Goal: Task Accomplishment & Management: Complete application form

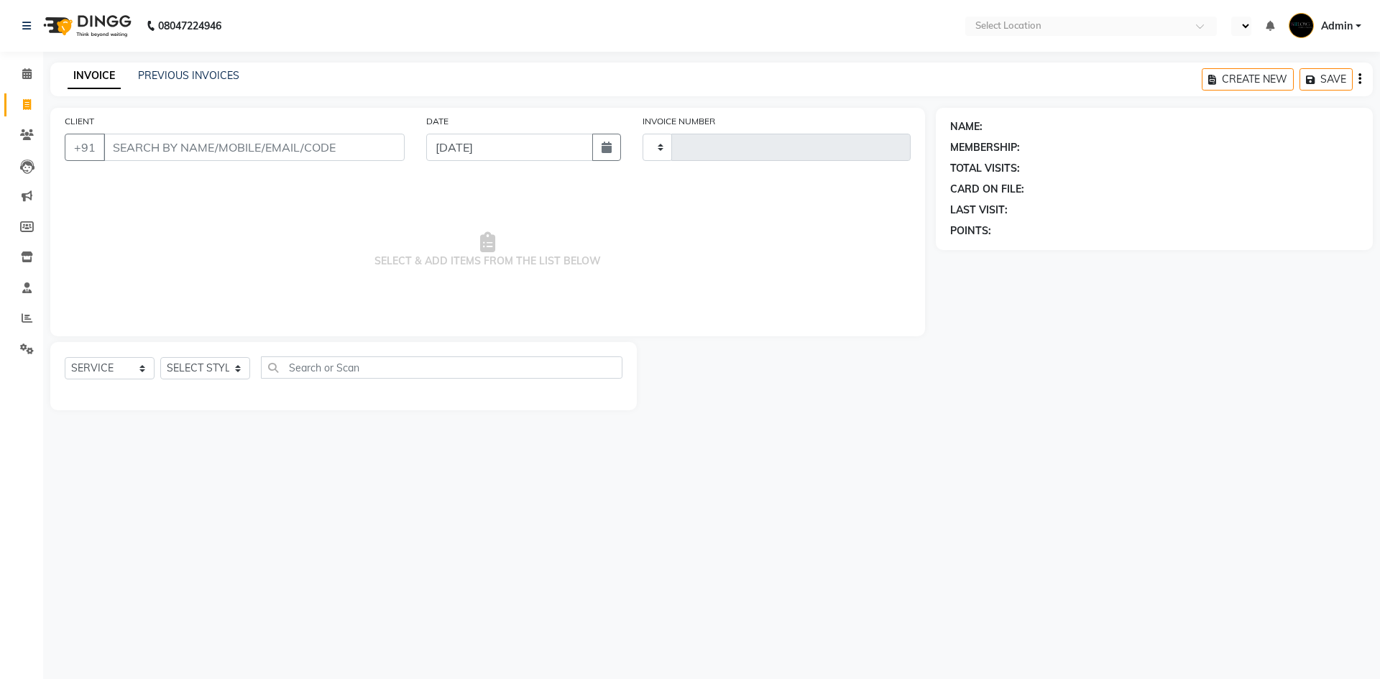
select select "service"
type input "8212"
drag, startPoint x: 0, startPoint y: 0, endPoint x: 1021, endPoint y: 306, distance: 1065.7
select select "ec"
select select "3475"
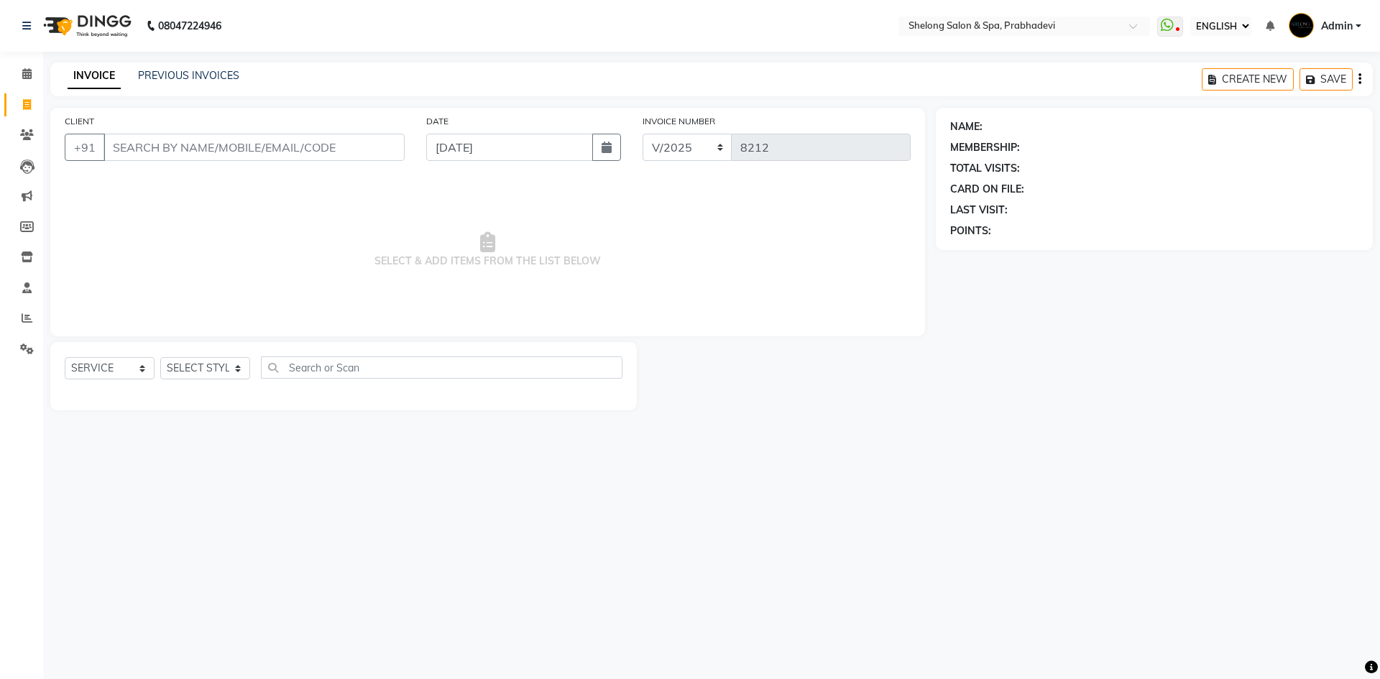
select select "16092"
select select "ec"
select select "service"
select select "16092"
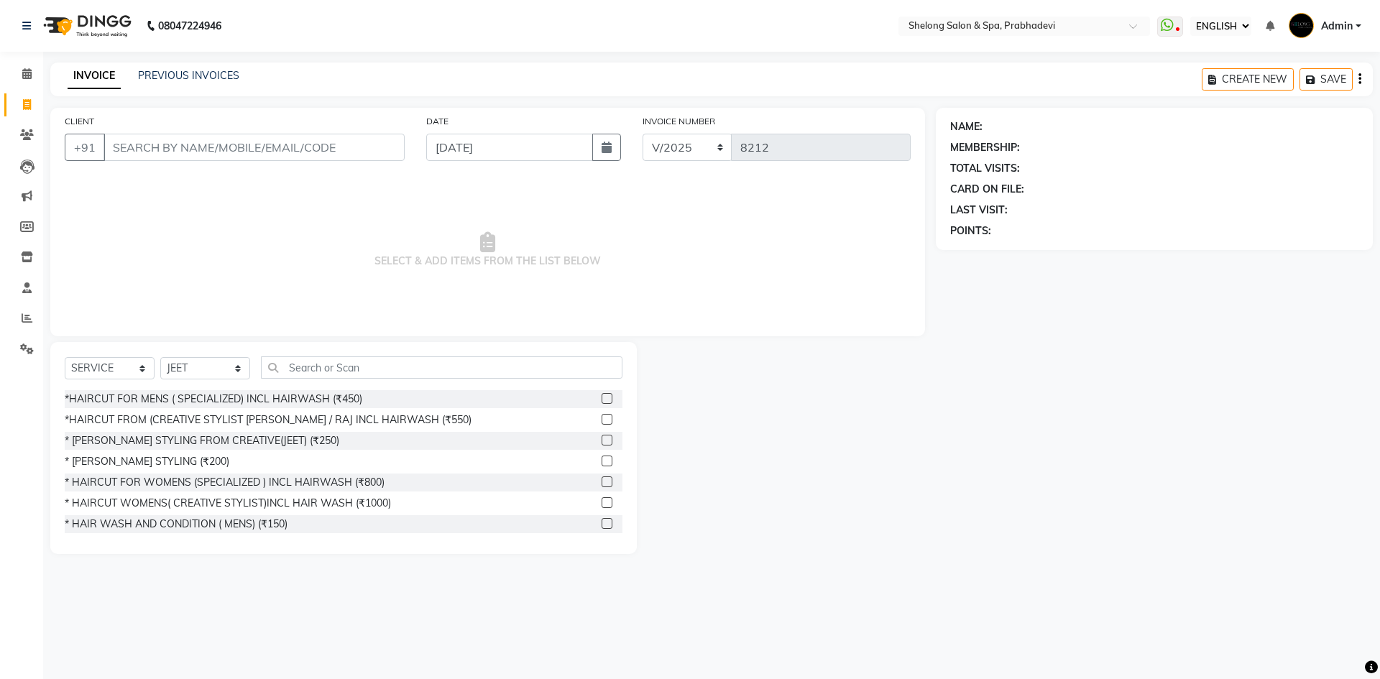
select select "ec"
select select "service"
select select "16092"
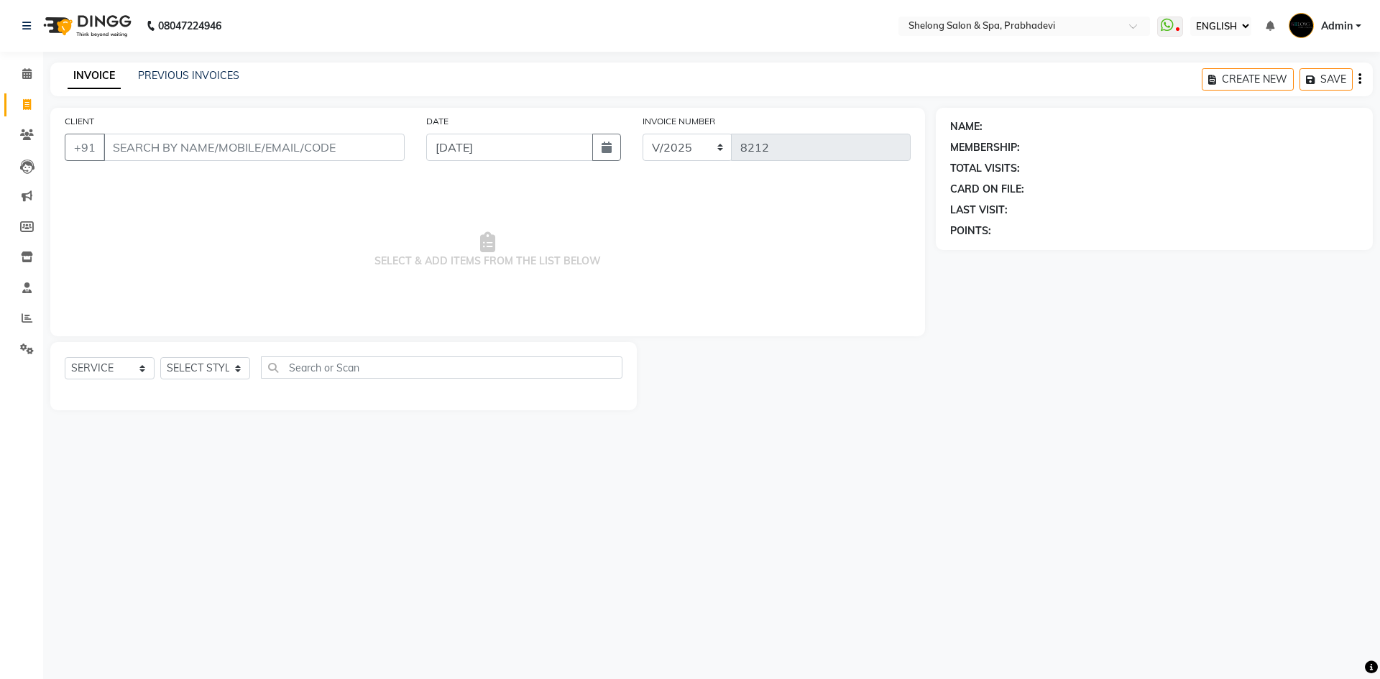
select select "ec"
select select "service"
select select "16092"
select select "ec"
select select "service"
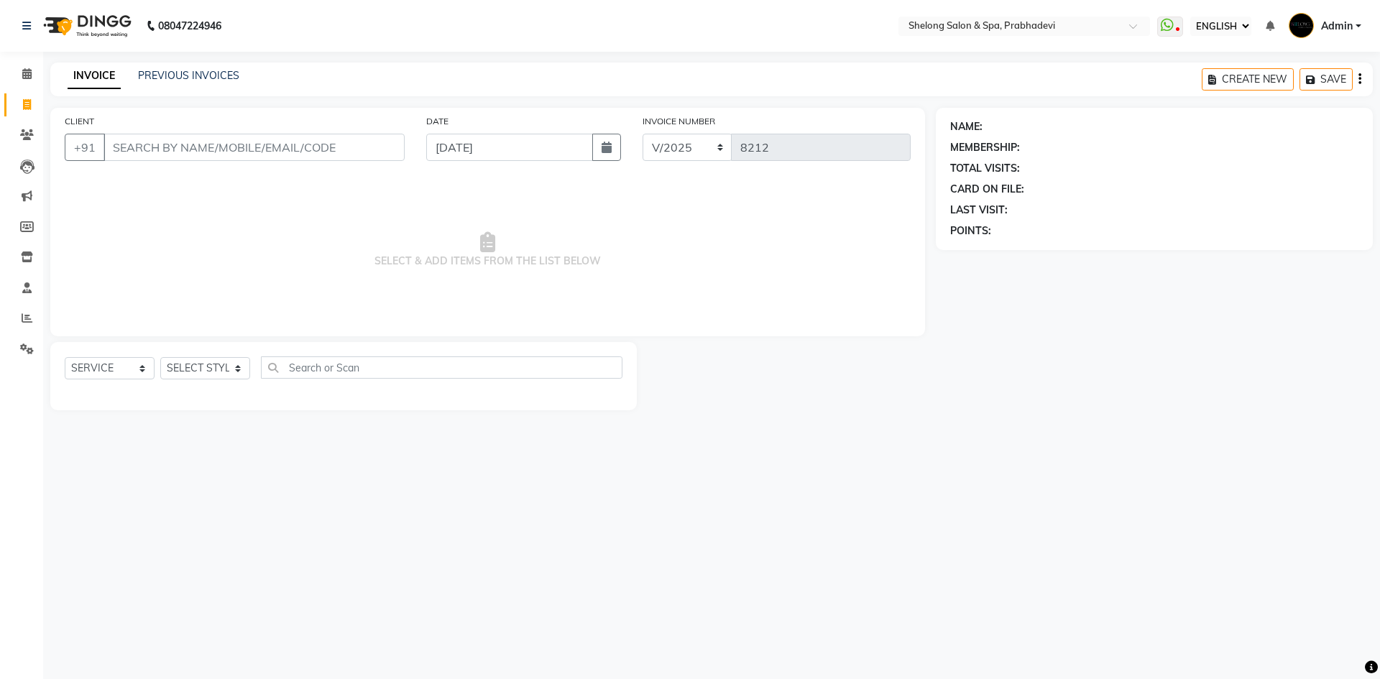
select select "16092"
select select "ec"
select select "service"
select select "16092"
select select "ec"
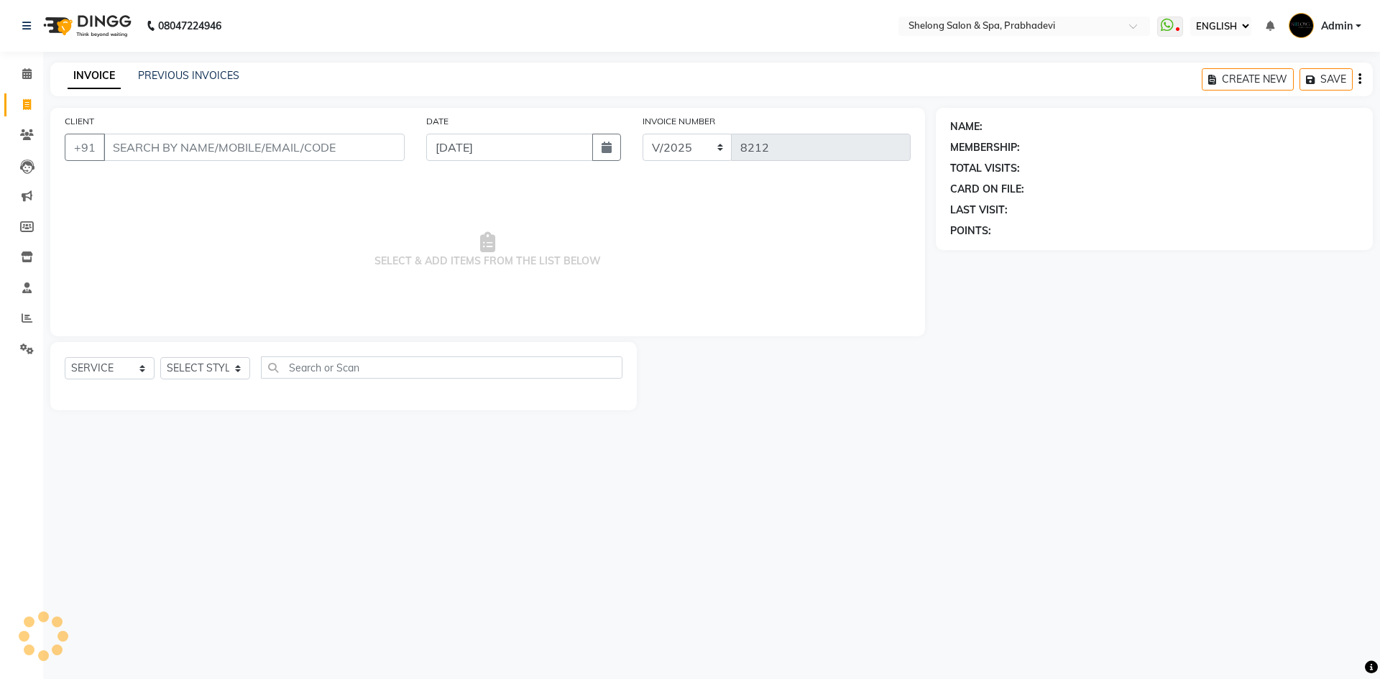
select select "service"
select select "16092"
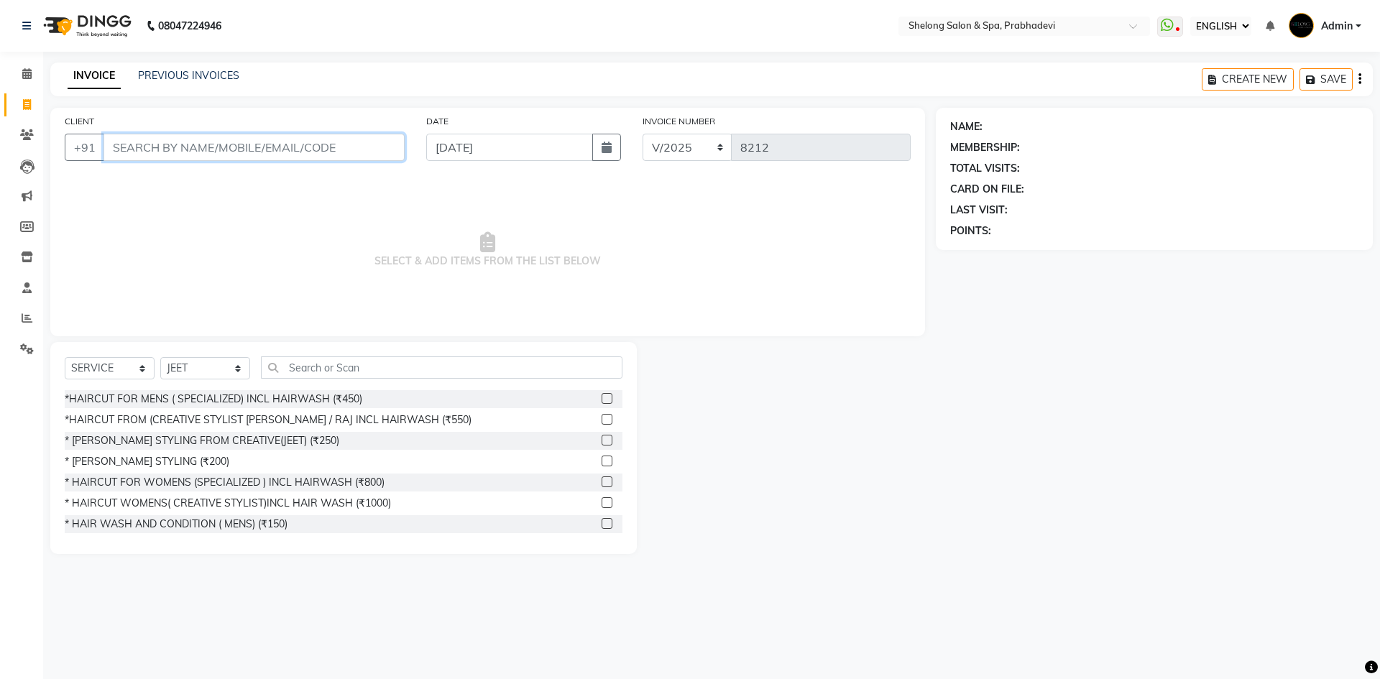
click at [365, 153] on input "CLIENT" at bounding box center [254, 147] width 301 height 27
